Goal: Find specific page/section: Find specific page/section

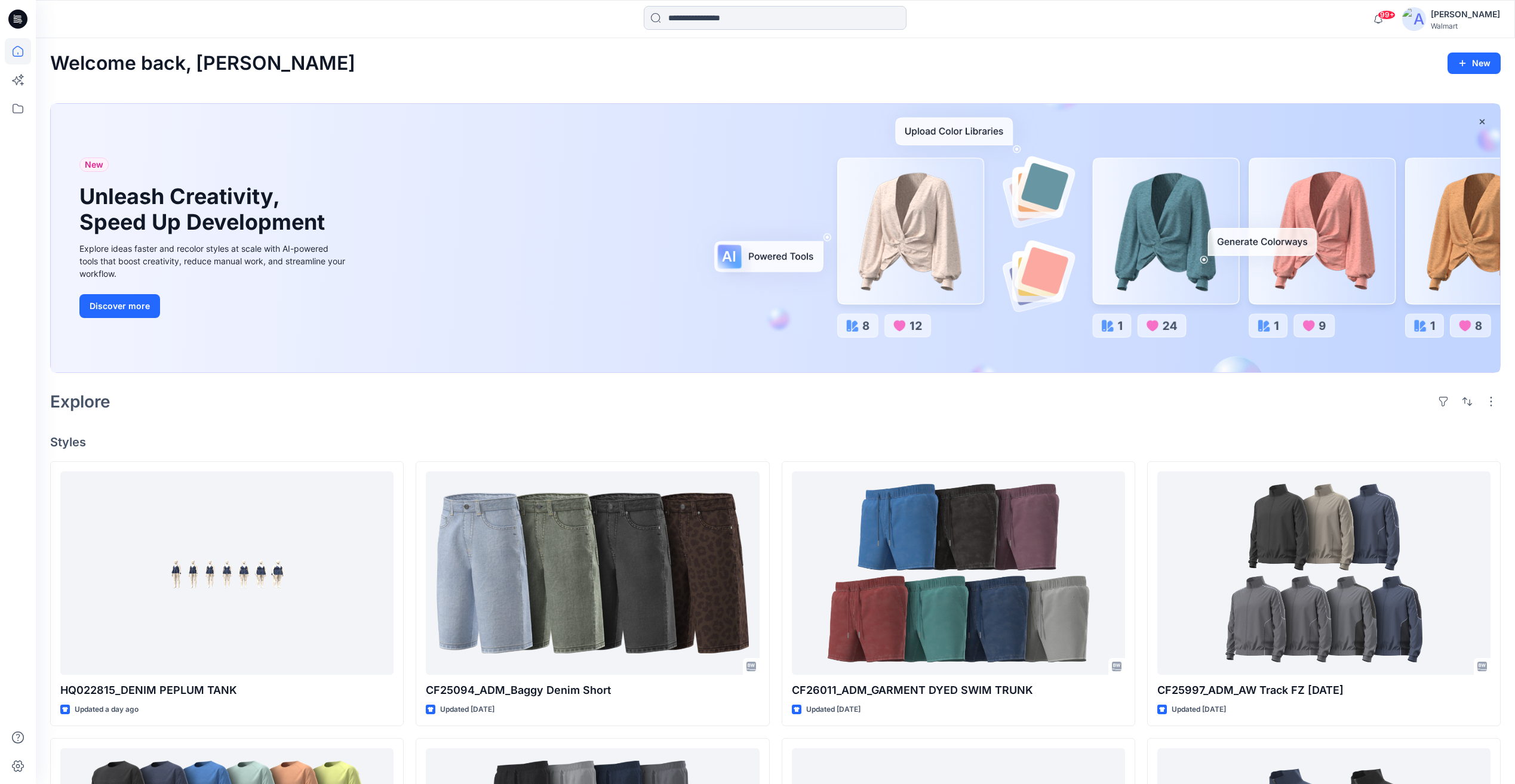
click at [759, 12] on input at bounding box center [775, 18] width 263 height 24
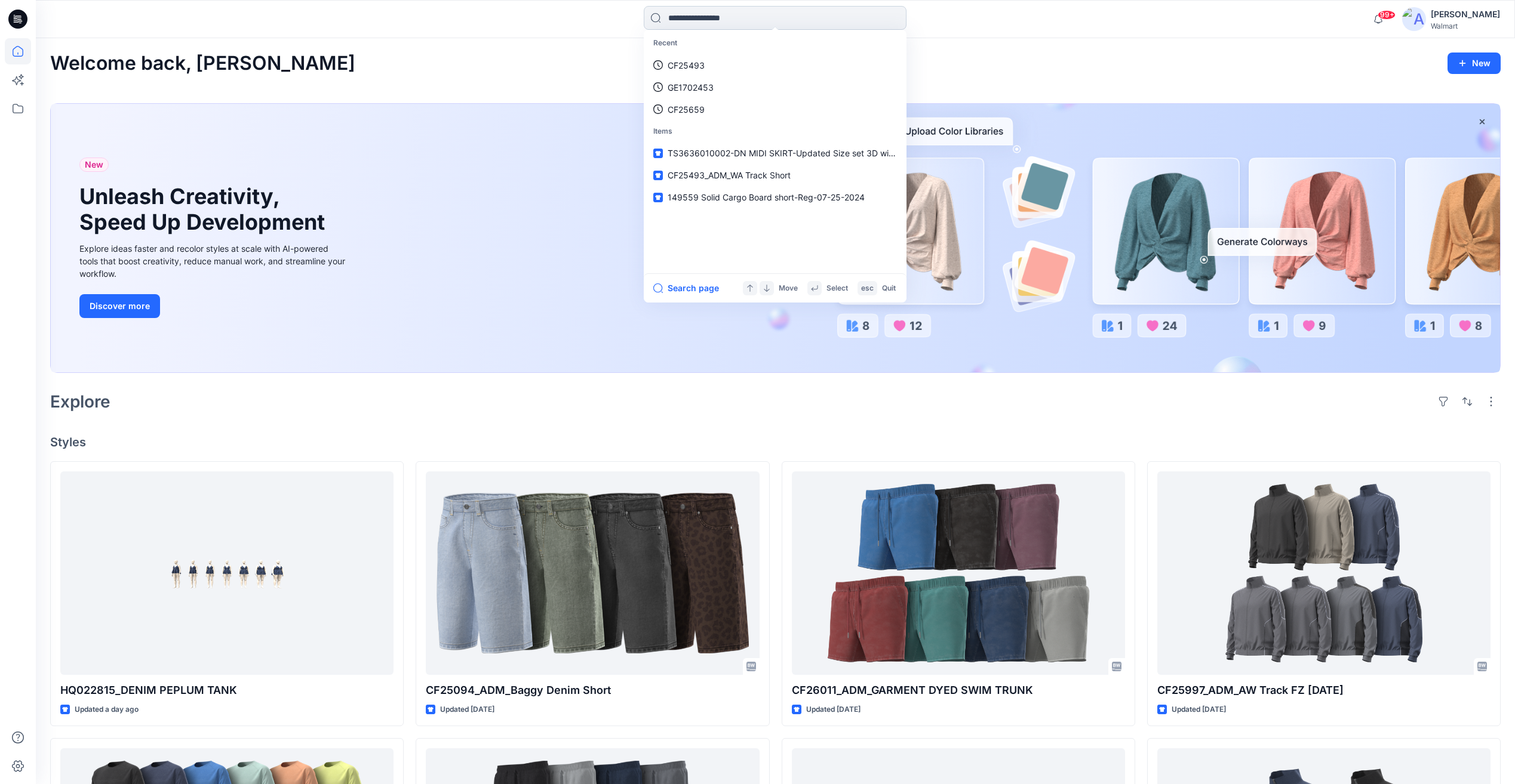
click at [708, 21] on input at bounding box center [775, 18] width 263 height 24
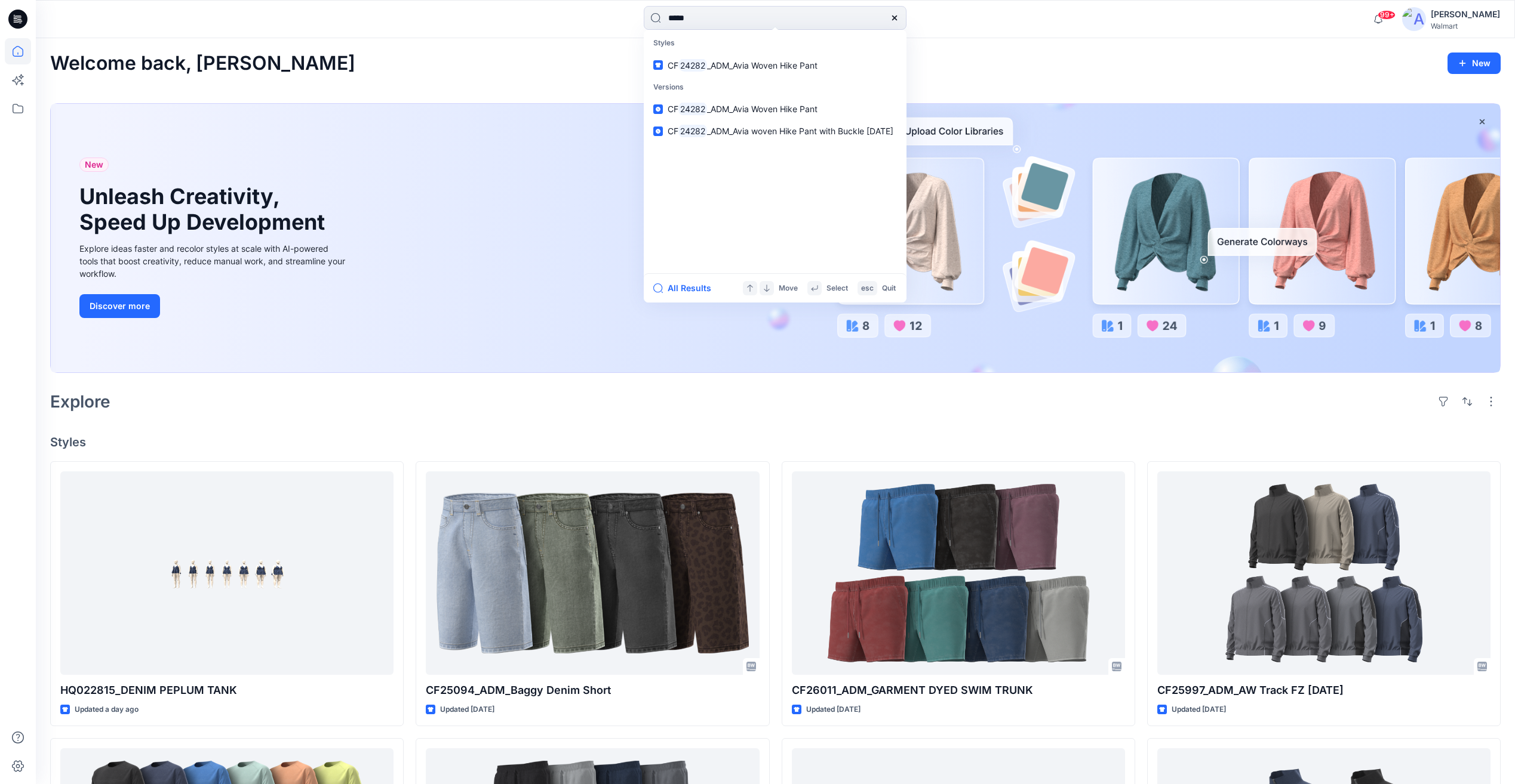
drag, startPoint x: 720, startPoint y: 12, endPoint x: 564, endPoint y: 84, distance: 171.8
click at [562, 34] on div "***** Styles CF 24282 _ADM_Avia Woven Hike Pant Versions CF 24282 _ADM_Avia Wov…" at bounding box center [776, 19] width 1480 height 38
type input "*******"
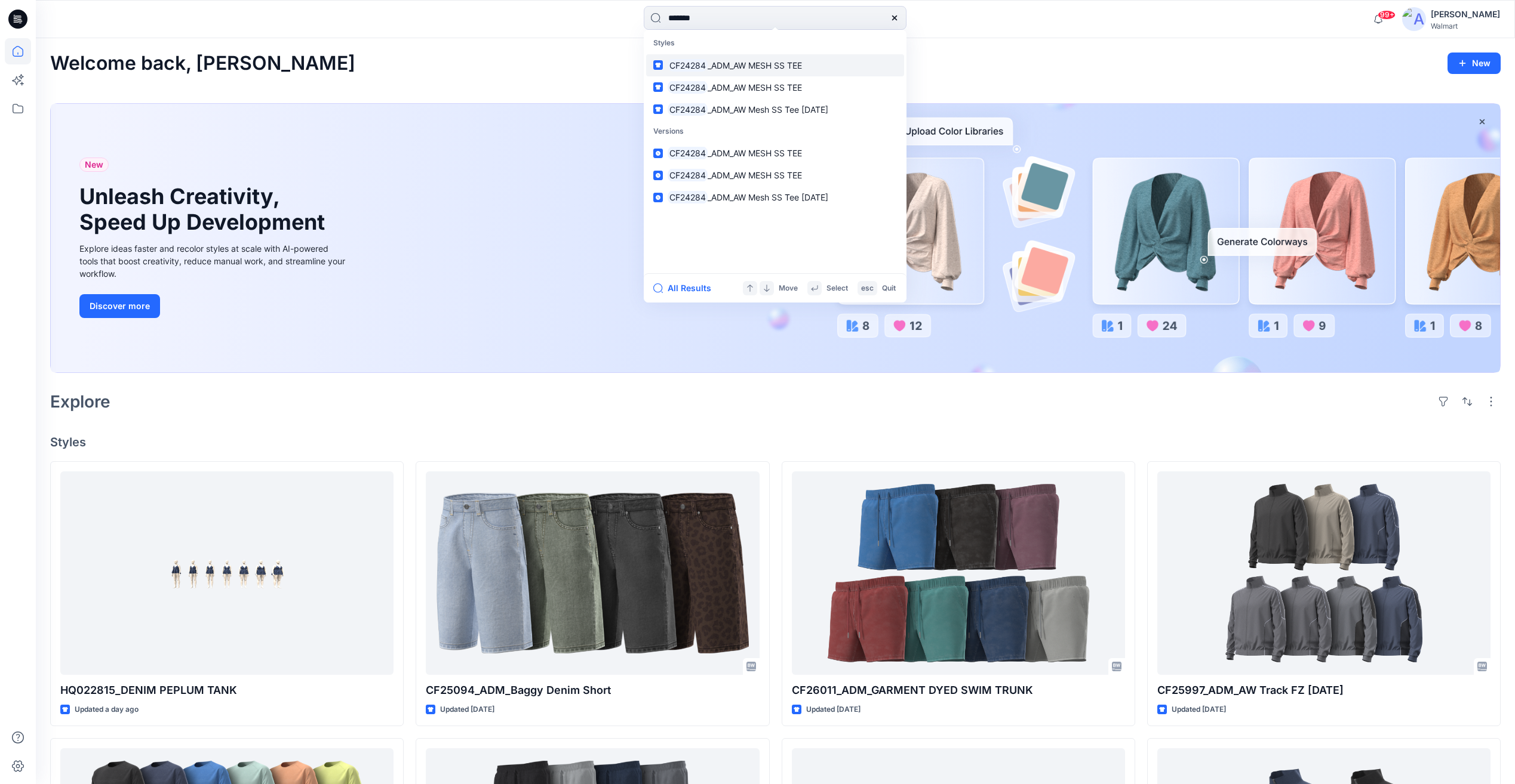
click at [812, 74] on link "CF24284 _ADM_AW MESH SS TEE" at bounding box center [776, 65] width 258 height 22
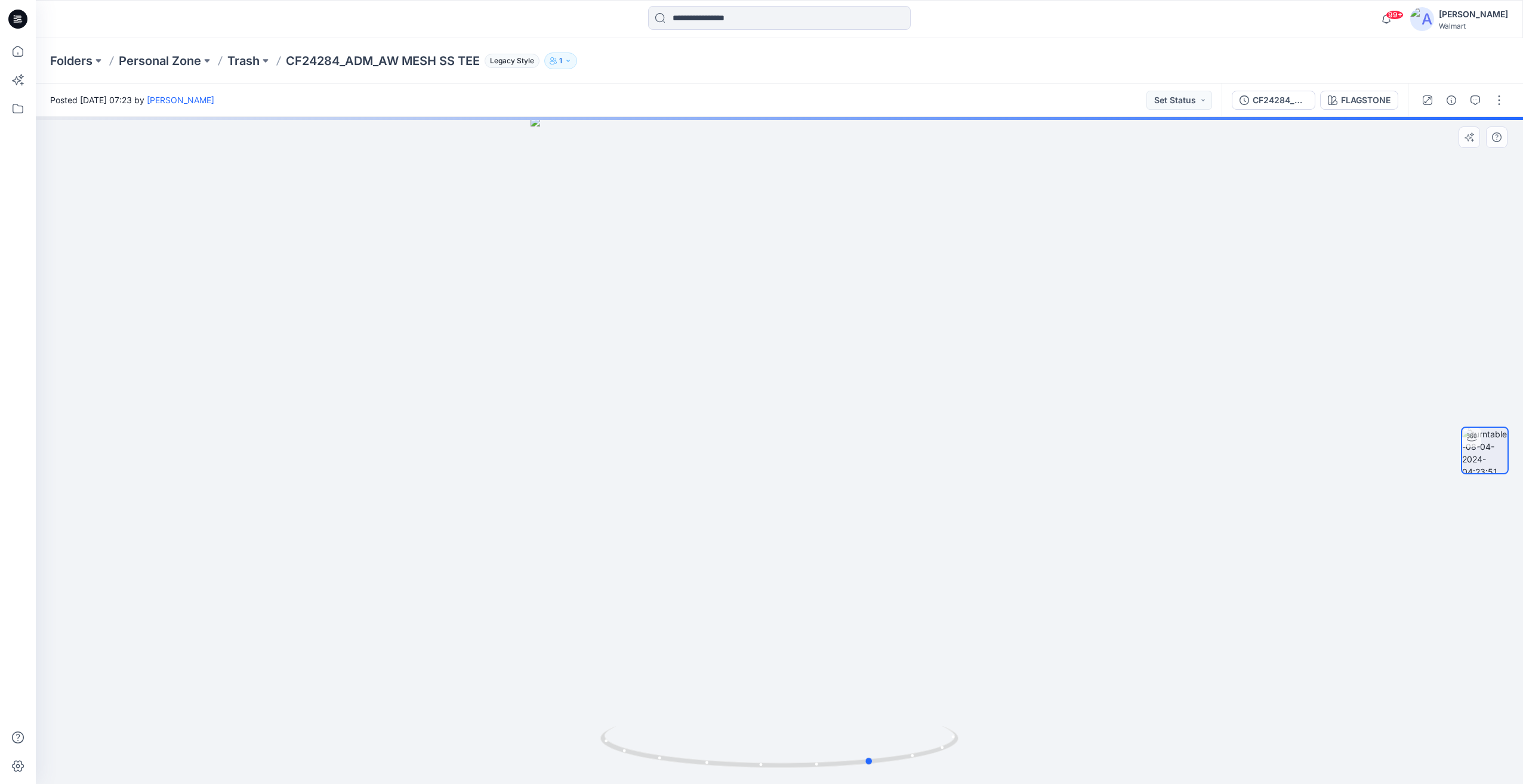
drag, startPoint x: 1042, startPoint y: 506, endPoint x: 1196, endPoint y: 549, distance: 159.9
click at [1196, 549] on div at bounding box center [780, 450] width 1488 height 667
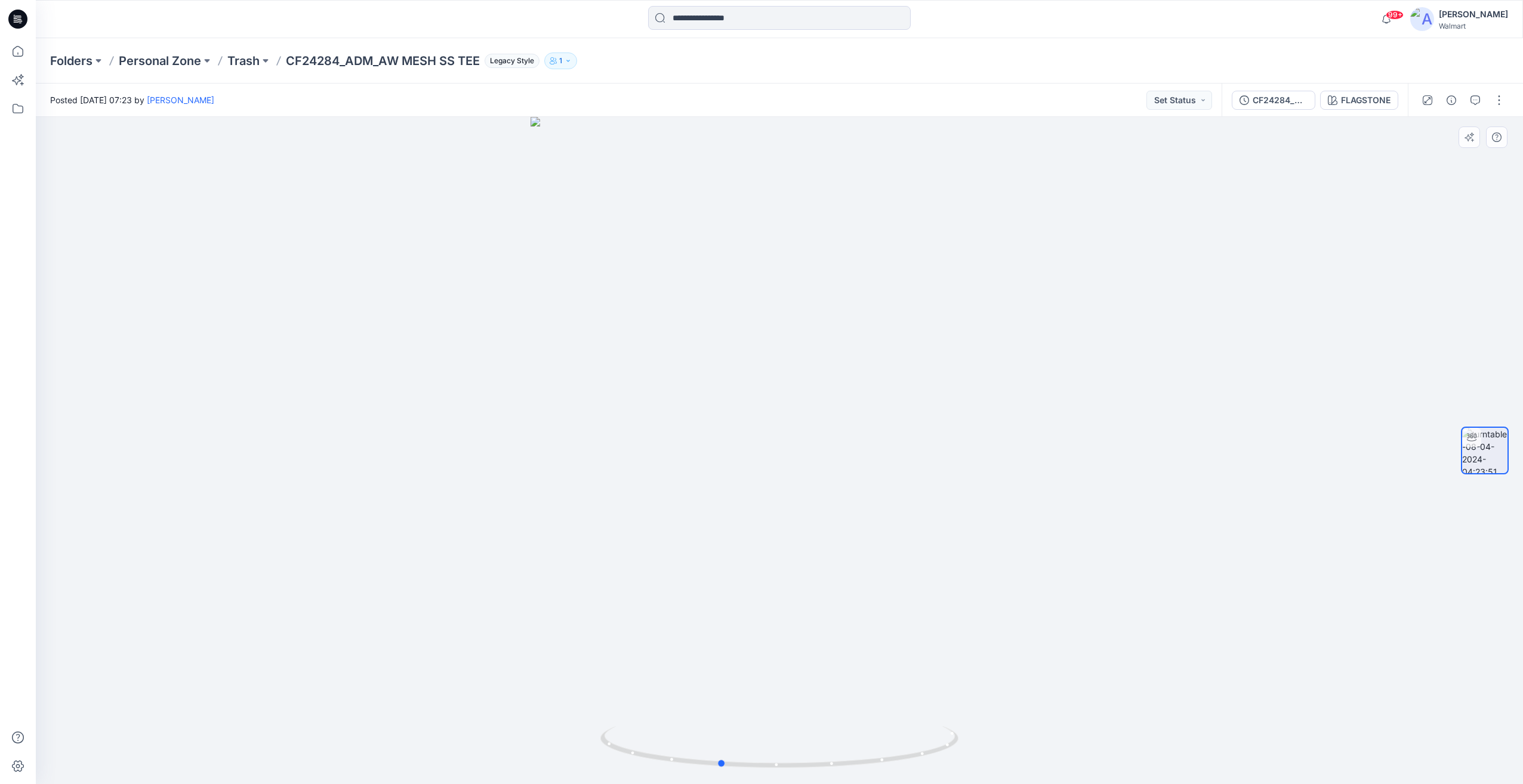
drag, startPoint x: 1182, startPoint y: 547, endPoint x: 611, endPoint y: 546, distance: 571.0
click at [611, 546] on div at bounding box center [780, 450] width 1488 height 667
click at [749, 20] on input at bounding box center [779, 18] width 263 height 24
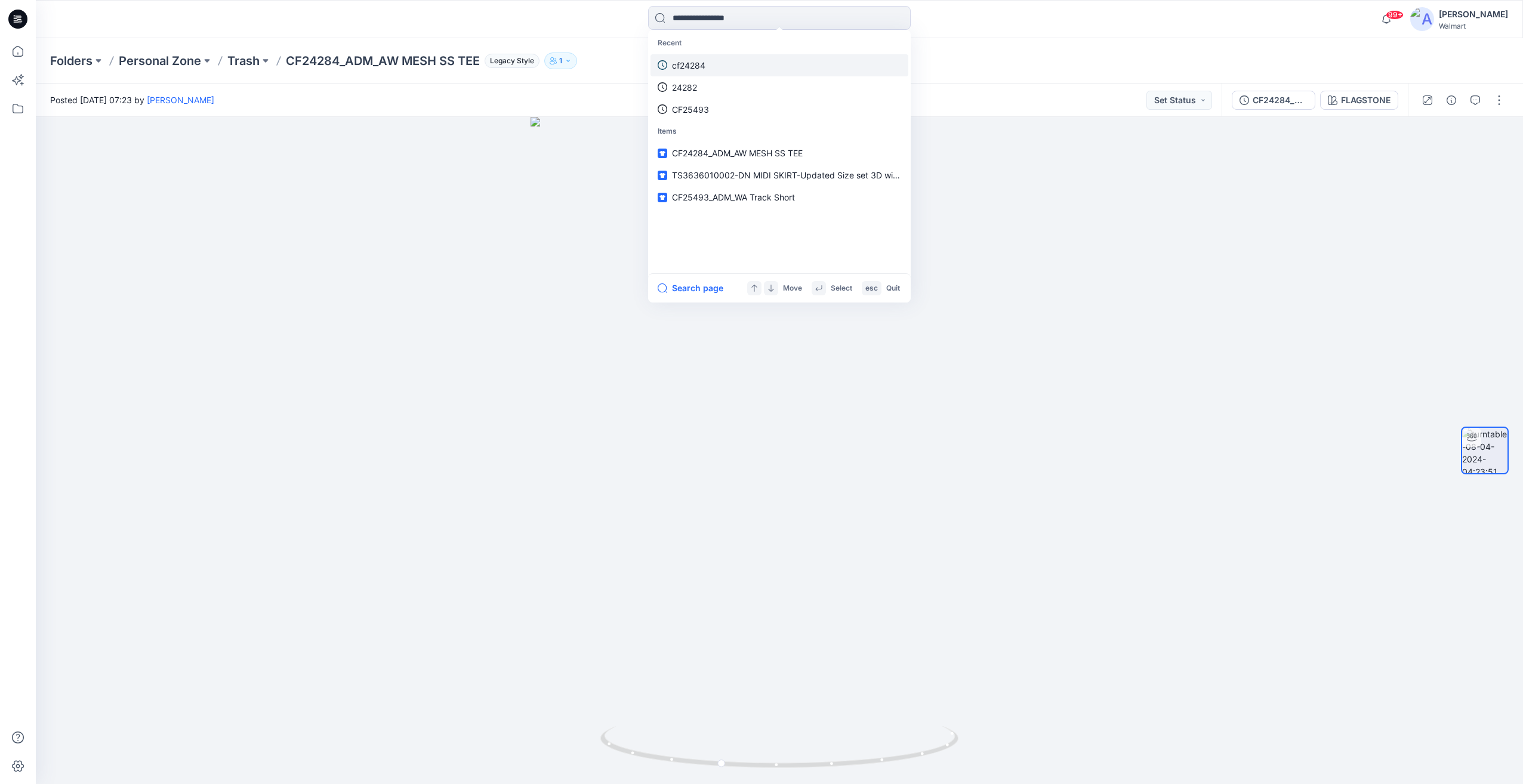
click at [721, 63] on link "cf24284" at bounding box center [780, 65] width 258 height 22
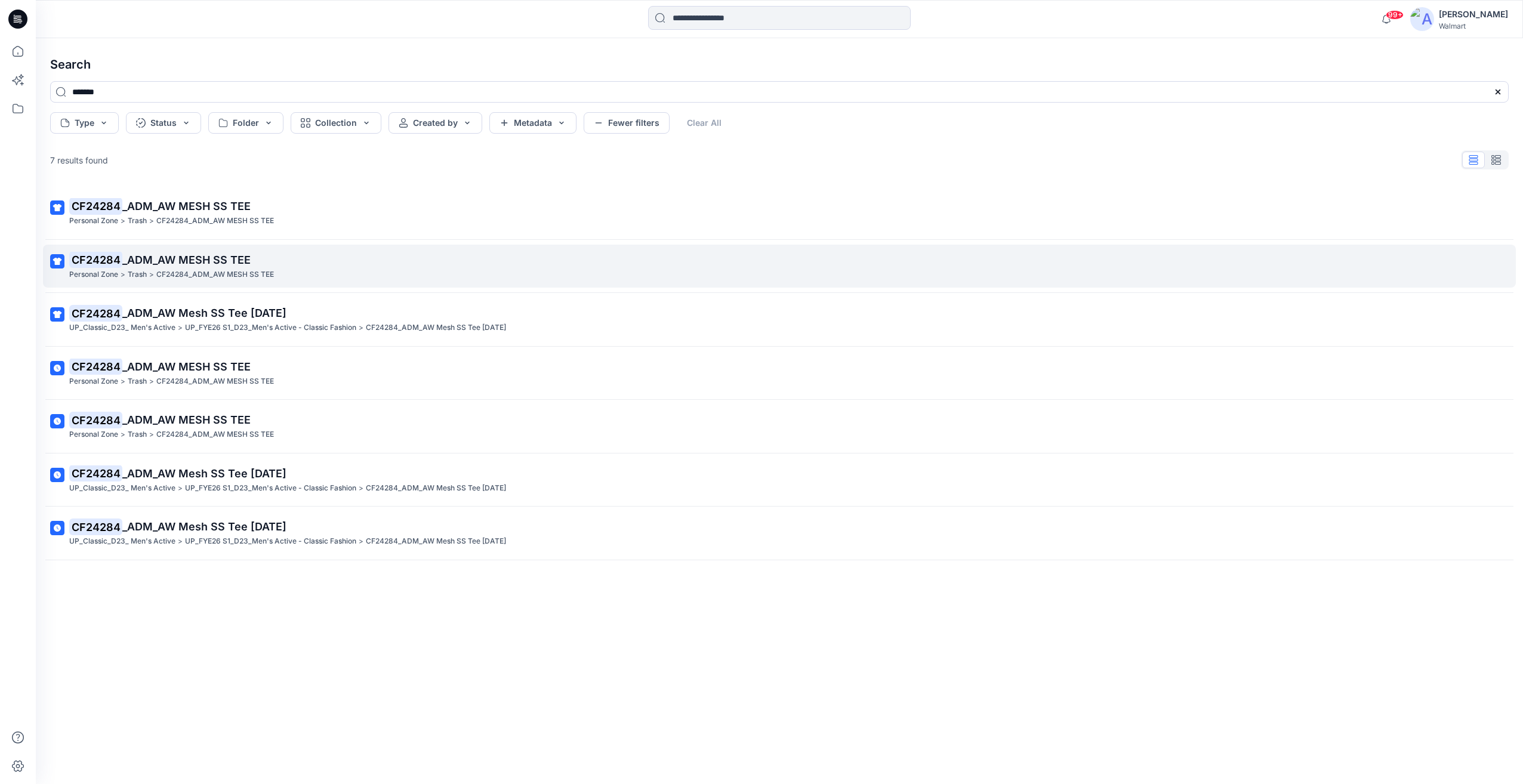
click at [394, 258] on p "CF24284 _ADM_AW MESH SS TEE" at bounding box center [778, 260] width 1418 height 17
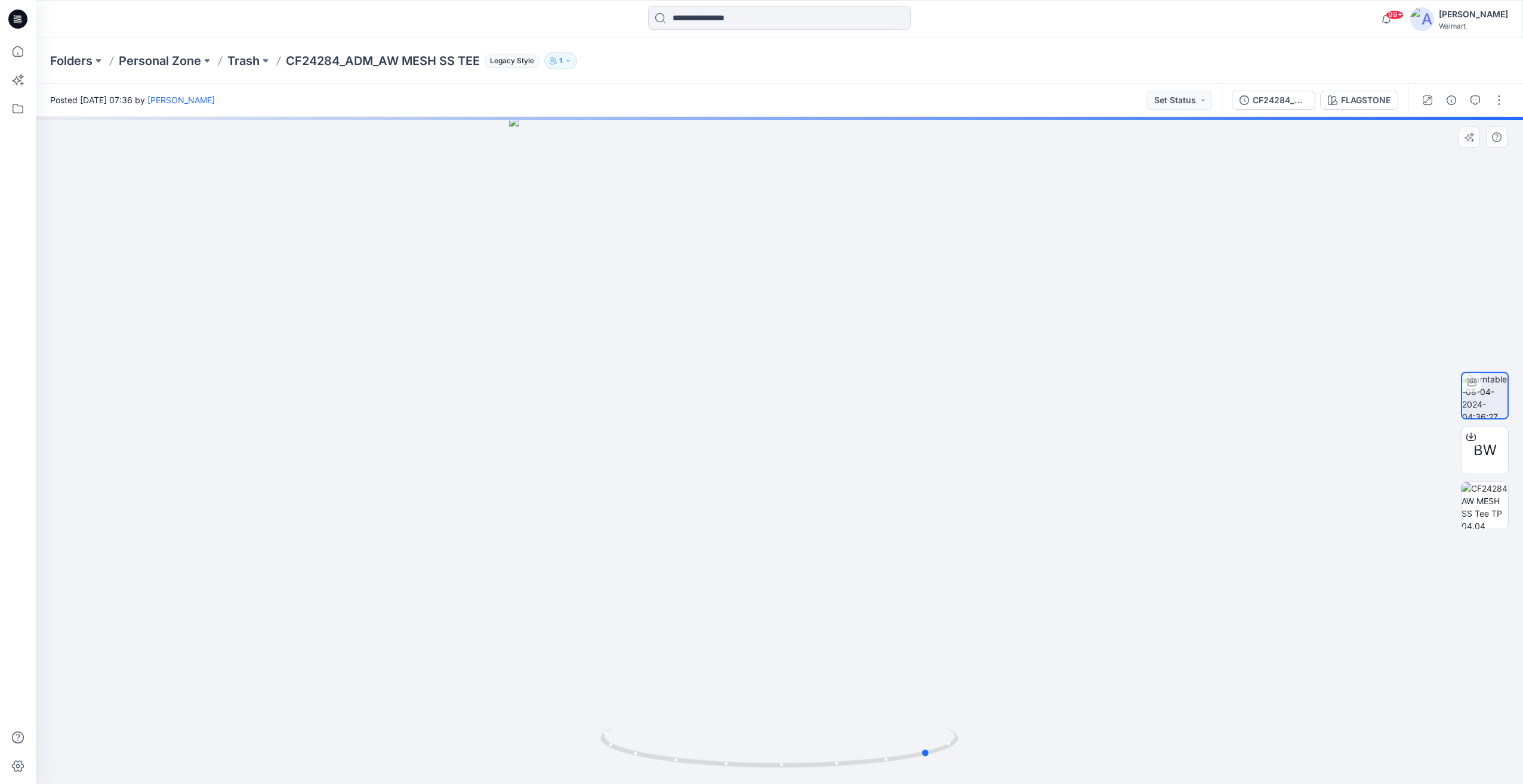
drag, startPoint x: 1069, startPoint y: 430, endPoint x: 517, endPoint y: 406, distance: 552.5
click at [522, 402] on div at bounding box center [780, 450] width 1488 height 667
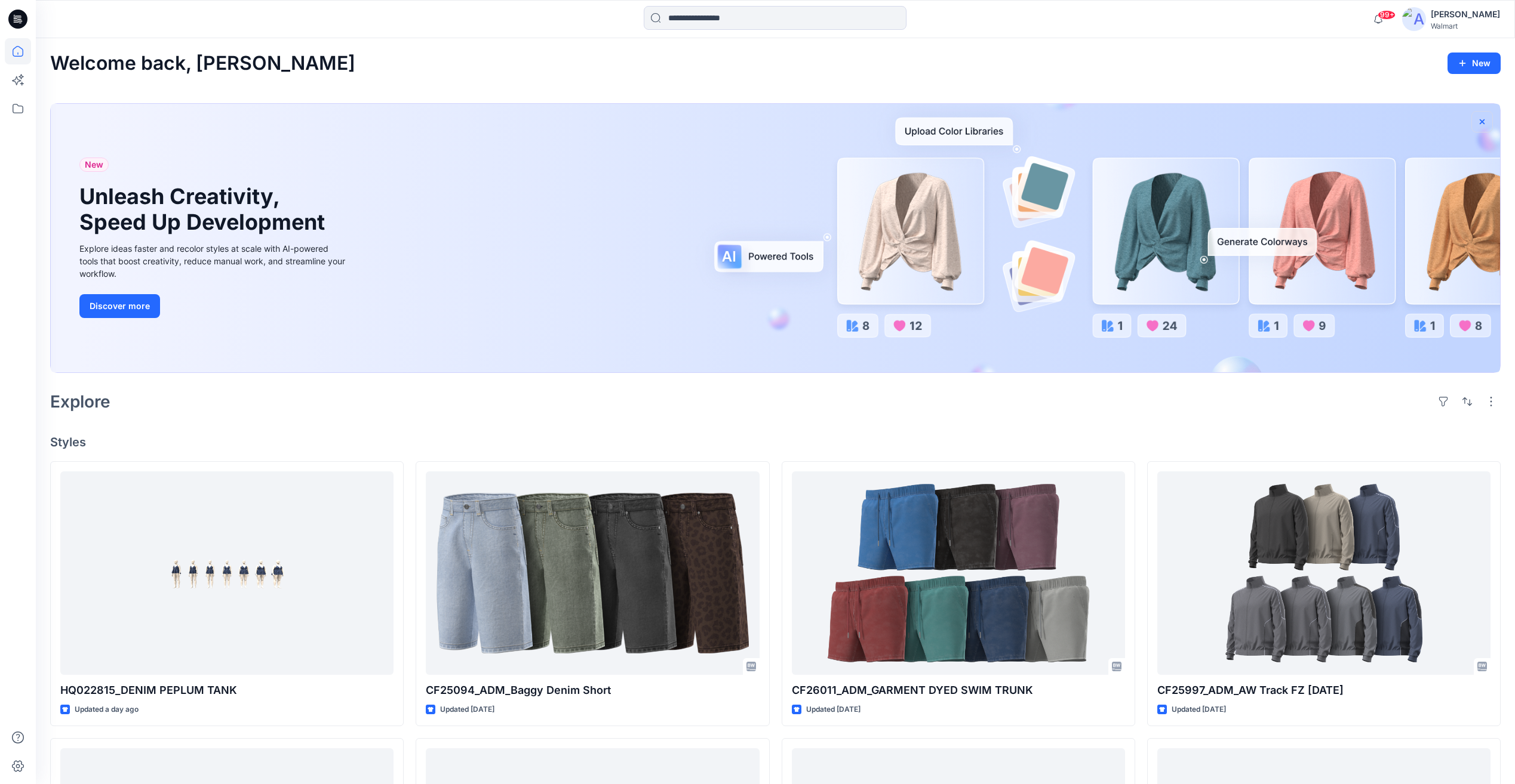
click at [1480, 125] on icon "button" at bounding box center [1482, 121] width 10 height 10
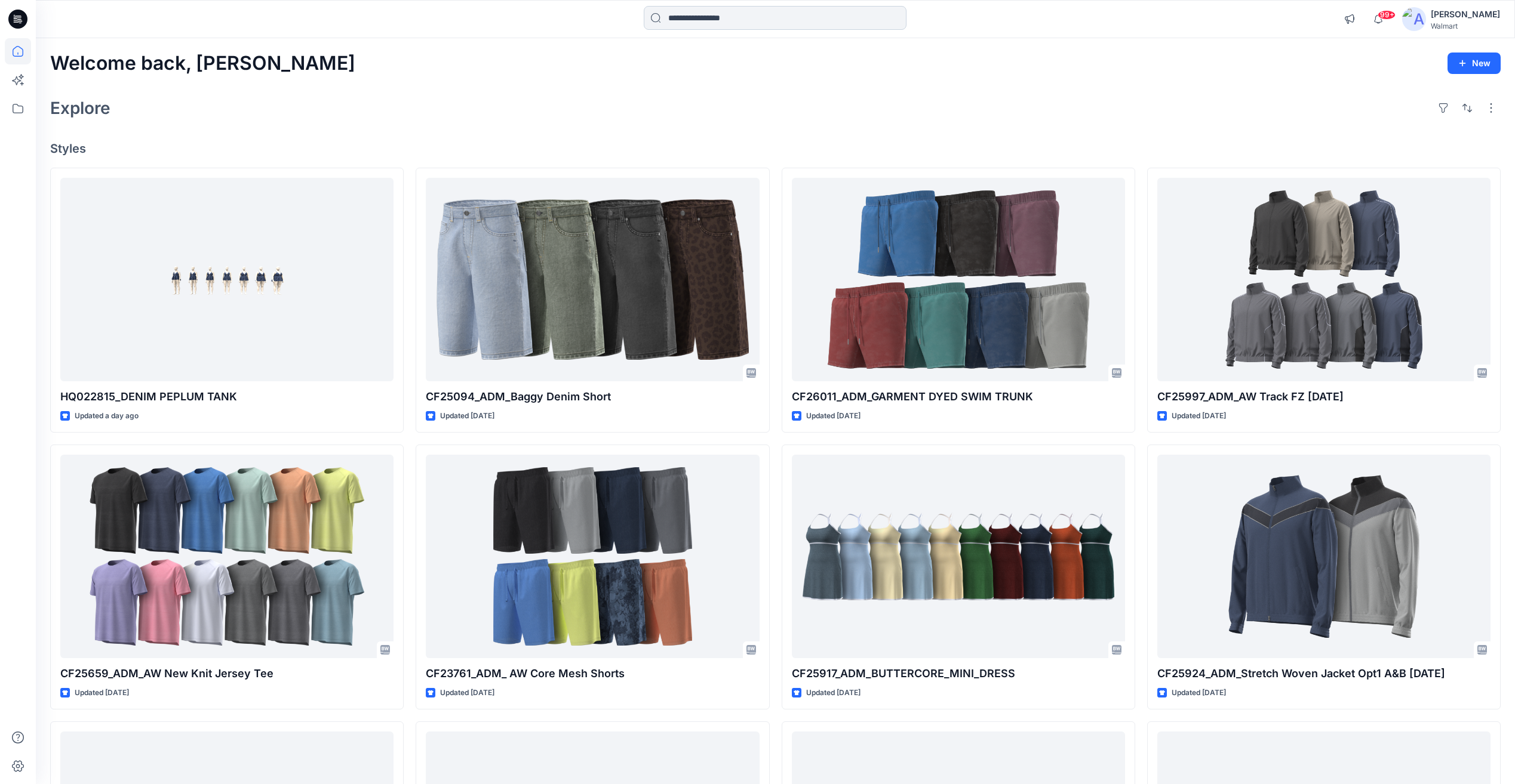
click at [761, 21] on input at bounding box center [775, 18] width 263 height 24
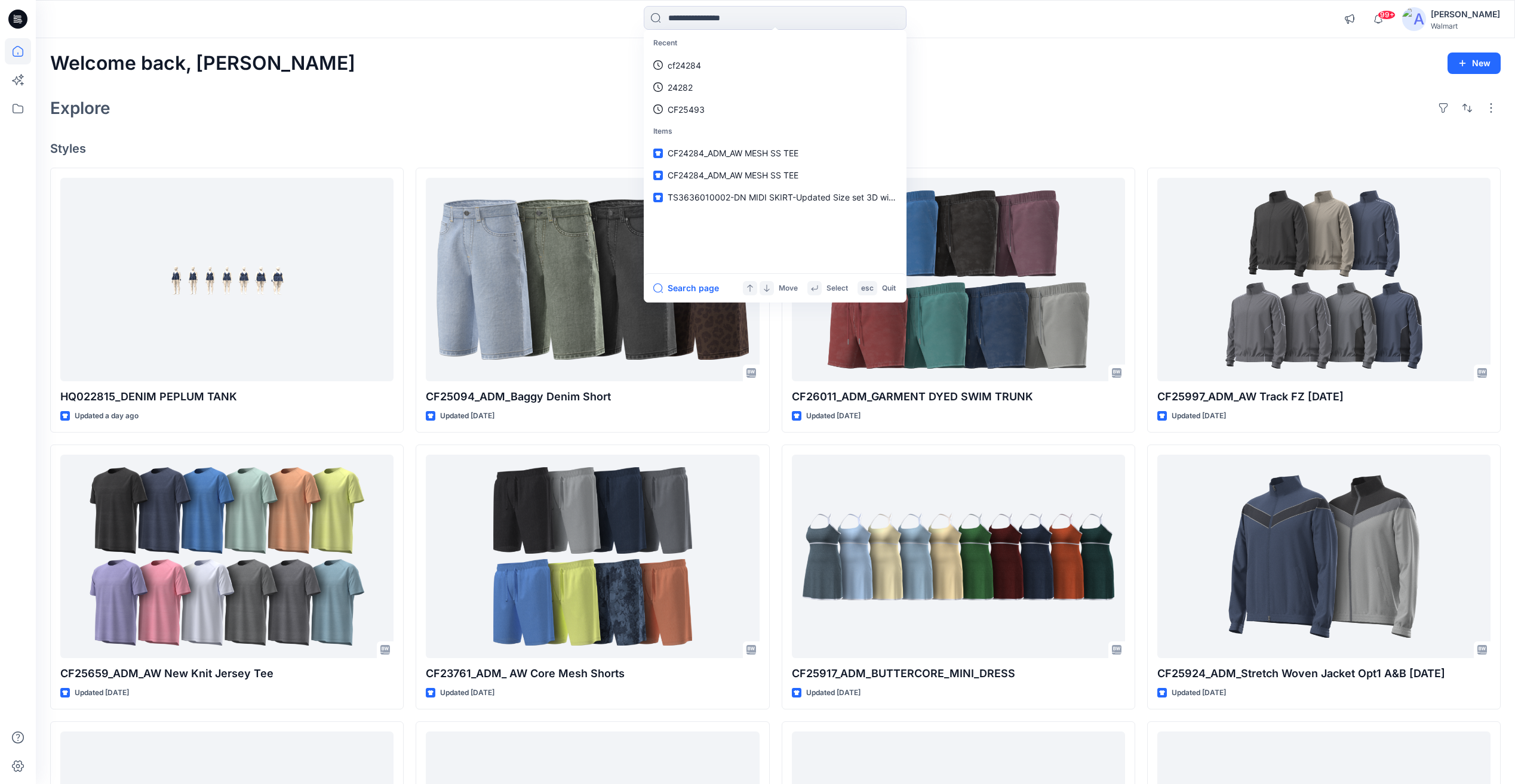
click at [972, 84] on div "Welcome back, Rajesh New Explore Styles HQ022815_DENIM PEPLUM TANK Updated a da…" at bounding box center [776, 541] width 1480 height 1006
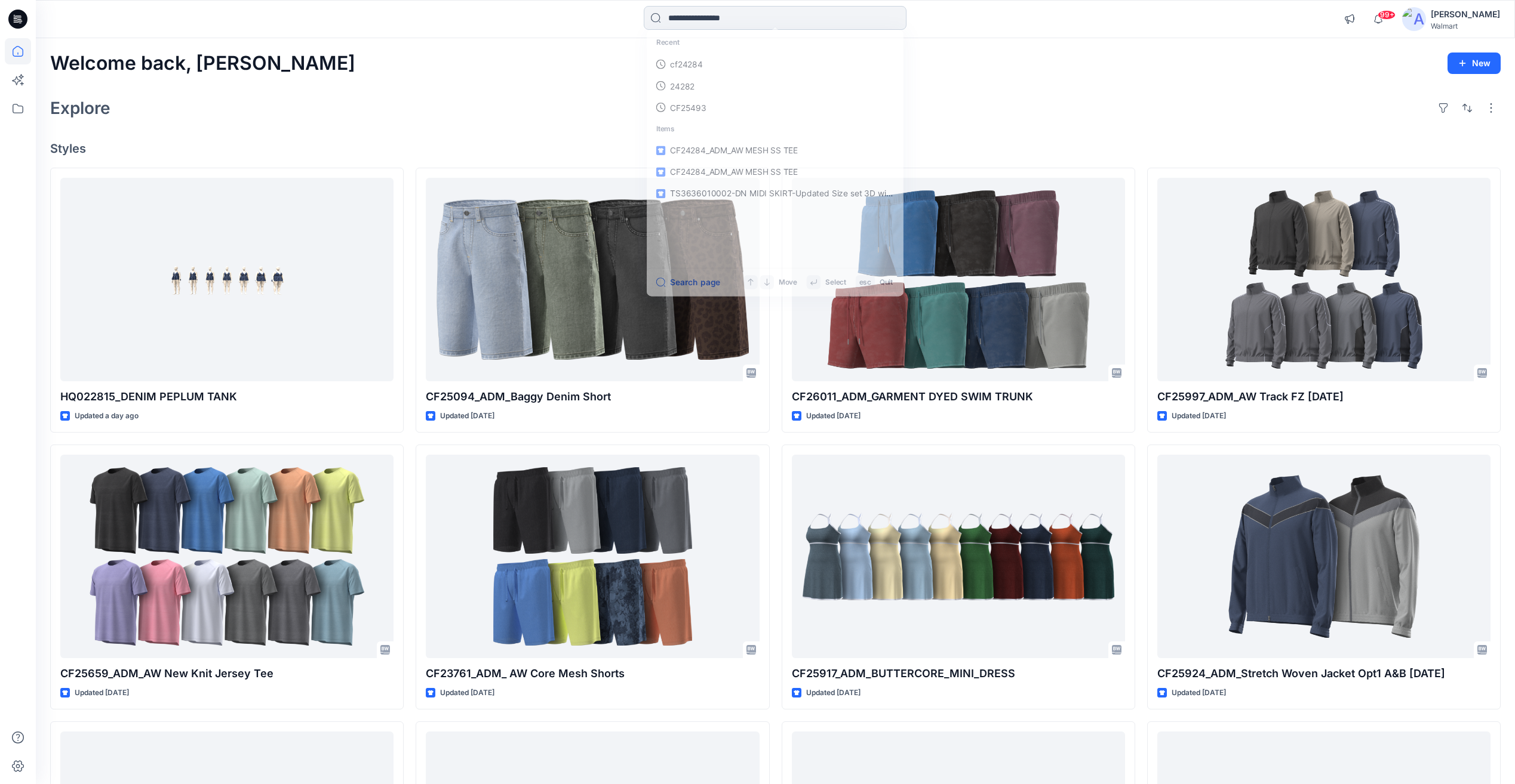
click at [697, 18] on input at bounding box center [775, 18] width 263 height 24
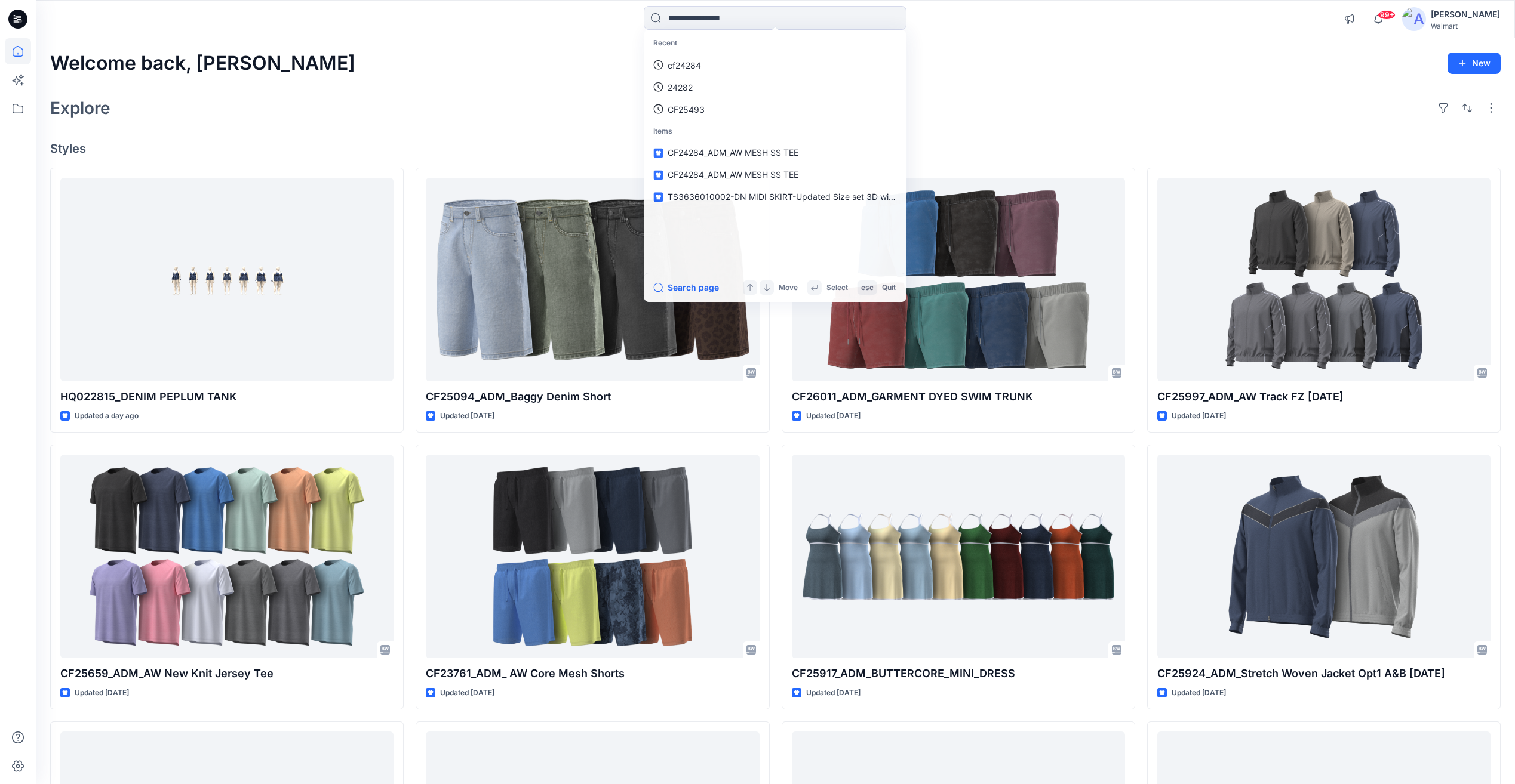
click at [463, 23] on div "Recent cf24284 24282 CF25493 Items CF24284_ADM_AW MESH SS TEE CF24284_ADM_AW ME…" at bounding box center [775, 19] width 739 height 27
click at [755, 22] on input at bounding box center [775, 18] width 263 height 24
